Goal: Task Accomplishment & Management: Complete application form

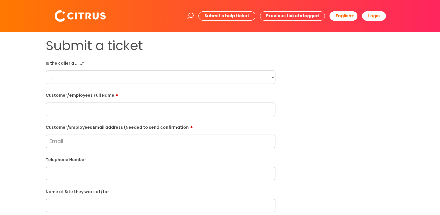
click at [106, 75] on select "... Citrus Customer Citrus Employee [DEMOGRAPHIC_DATA] Supplier" at bounding box center [161, 76] width 230 height 13
select select "Citrus Employee"
click at [46, 70] on select "... Citrus Customer Citrus Employee [DEMOGRAPHIC_DATA] Supplier" at bounding box center [161, 76] width 230 height 13
click at [76, 111] on input "text" at bounding box center [161, 108] width 230 height 13
click at [141, 111] on input "text" at bounding box center [161, 108] width 230 height 13
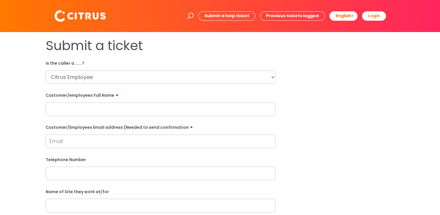
click at [64, 110] on input "text" at bounding box center [161, 108] width 230 height 13
paste input "[PERSON_NAME]"
type input "[PERSON_NAME]"
click at [51, 140] on input "Customer/Employees Email address (Needed to send confirmation" at bounding box center [161, 140] width 230 height 13
paste input "[EMAIL_ADDRESS][DOMAIN_NAME]"
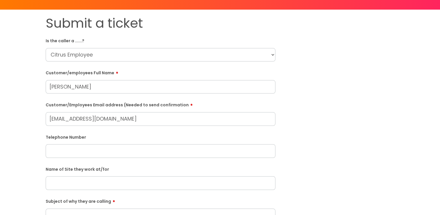
scroll to position [87, 0]
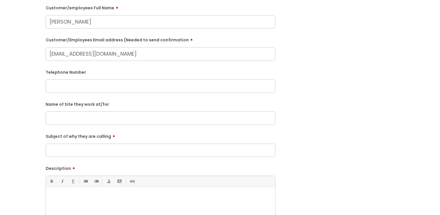
type input "[EMAIL_ADDRESS][DOMAIN_NAME]"
click at [83, 87] on input "text" at bounding box center [161, 85] width 230 height 13
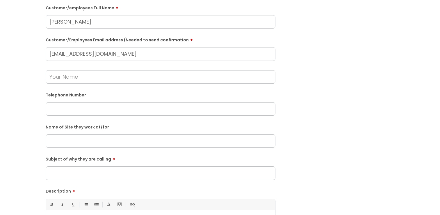
click at [59, 111] on input "text" at bounding box center [161, 108] width 230 height 13
paste input "07535944161"
type input "07535944161"
click at [66, 143] on input "text" at bounding box center [161, 140] width 230 height 13
click at [63, 141] on input "Druid Head" at bounding box center [161, 140] width 230 height 13
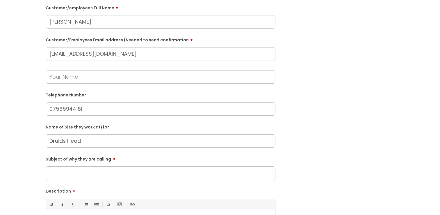
type input "Druids Head"
click at [81, 173] on input "Subject of why they are calling" at bounding box center [161, 172] width 230 height 13
click at [92, 173] on input "Issue booking in GPS doesn't work" at bounding box center [161, 172] width 230 height 13
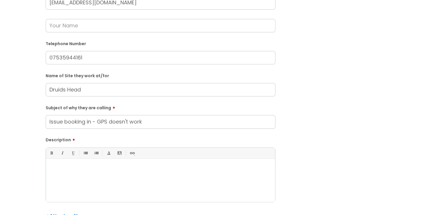
scroll to position [145, 0]
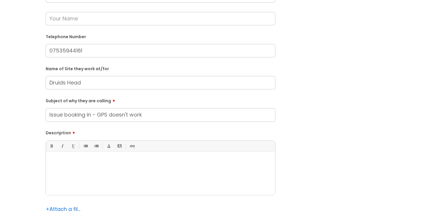
type input "Issue booking in - GPS doesn't work"
click at [89, 168] on div at bounding box center [160, 174] width 229 height 40
click at [81, 168] on div at bounding box center [160, 174] width 229 height 40
paste div
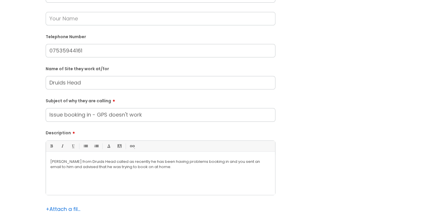
click at [168, 167] on p "[PERSON_NAME] from Druids Head called as recently he has been having problems b…" at bounding box center [160, 164] width 220 height 10
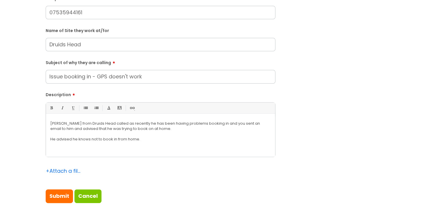
scroll to position [175, 0]
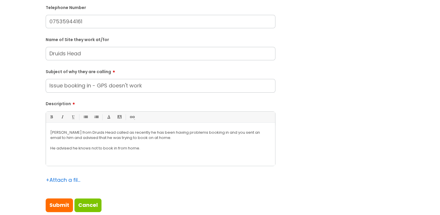
click at [49, 127] on div "[PERSON_NAME] from Druids Head called as recently he has been having problems b…" at bounding box center [160, 145] width 229 height 40
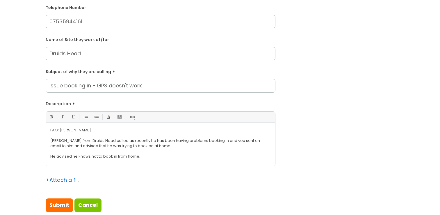
scroll to position [5, 0]
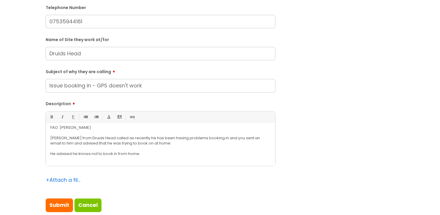
click at [159, 154] on p "He advised he knows not to book in from home." at bounding box center [160, 153] width 220 height 5
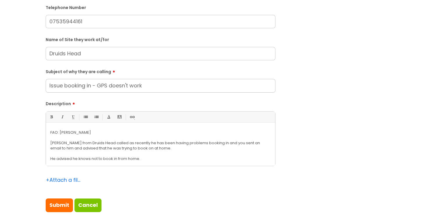
click at [154, 158] on p "He advised he knows not to book in from home." at bounding box center [160, 158] width 220 height 5
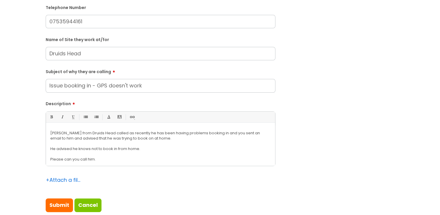
scroll to position [15, 0]
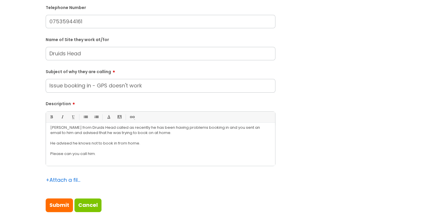
click at [103, 153] on p "Please can you call him." at bounding box center [160, 153] width 220 height 5
click at [112, 151] on p "Please can you call him." at bounding box center [160, 152] width 220 height 5
click at [62, 205] on input "Submit" at bounding box center [59, 204] width 27 height 13
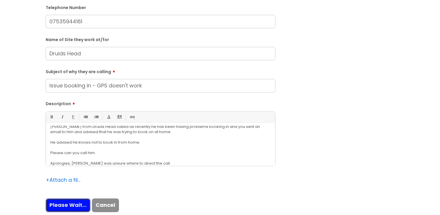
type input "Please Wait..."
